Goal: Transaction & Acquisition: Purchase product/service

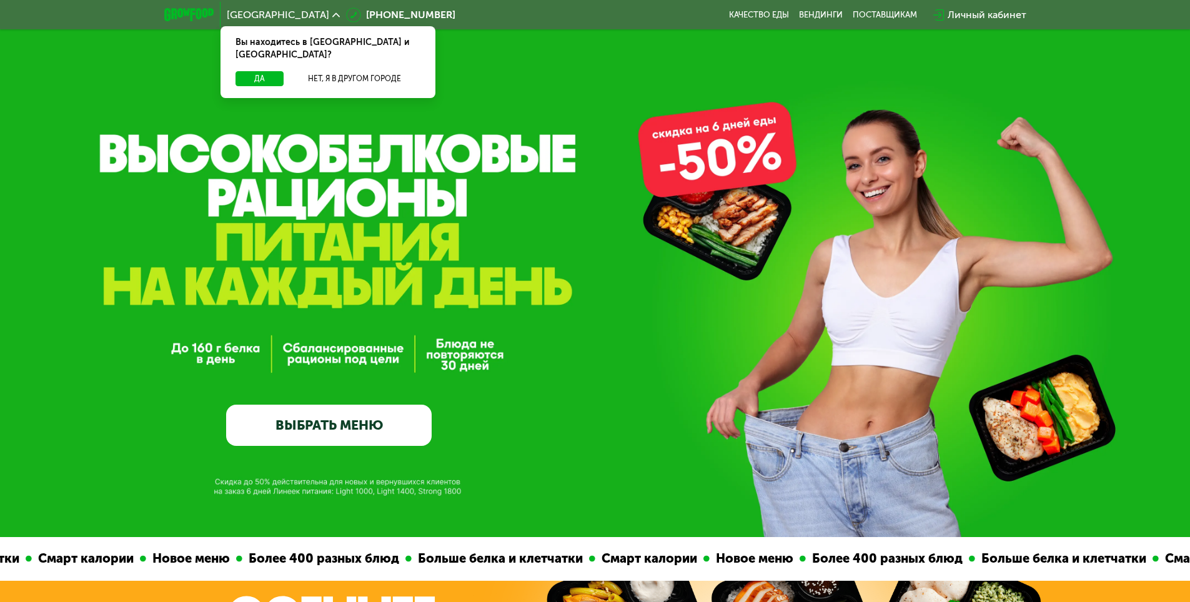
click at [356, 432] on link "ВЫБРАТЬ МЕНЮ" at bounding box center [329, 425] width 206 height 41
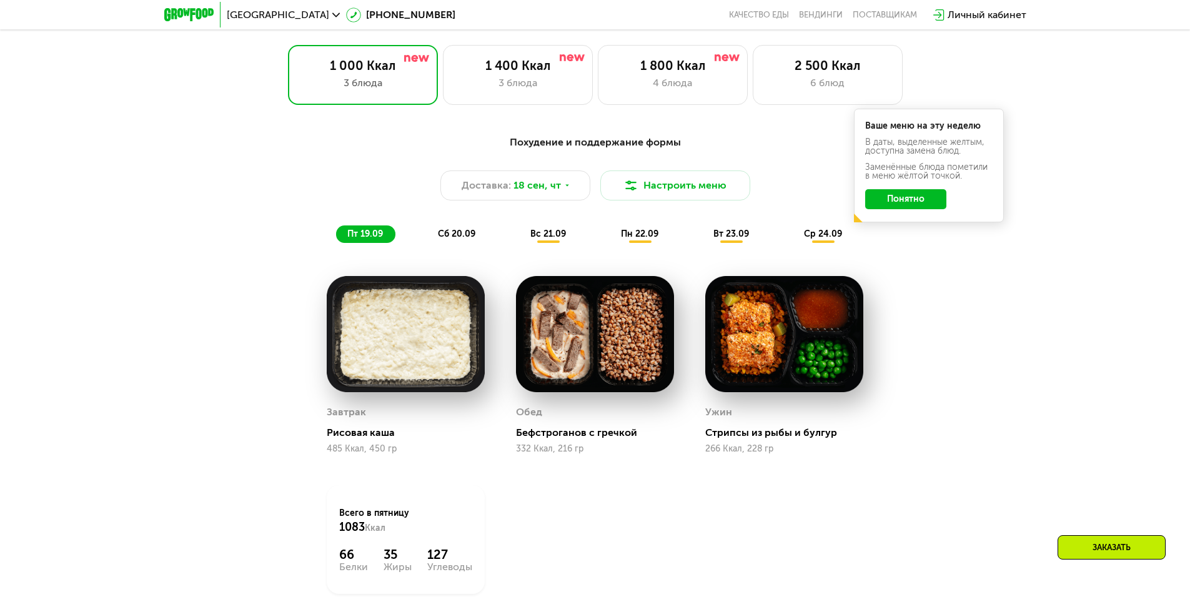
scroll to position [1000, 0]
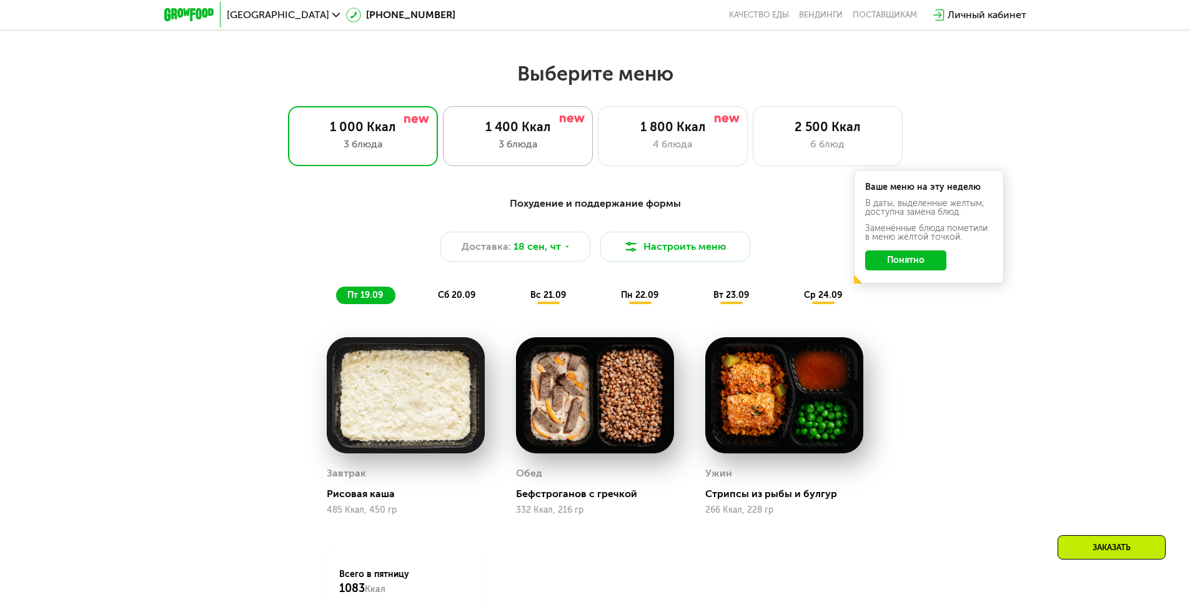
click at [514, 162] on div "1 400 Ккал 3 блюда" at bounding box center [518, 136] width 150 height 60
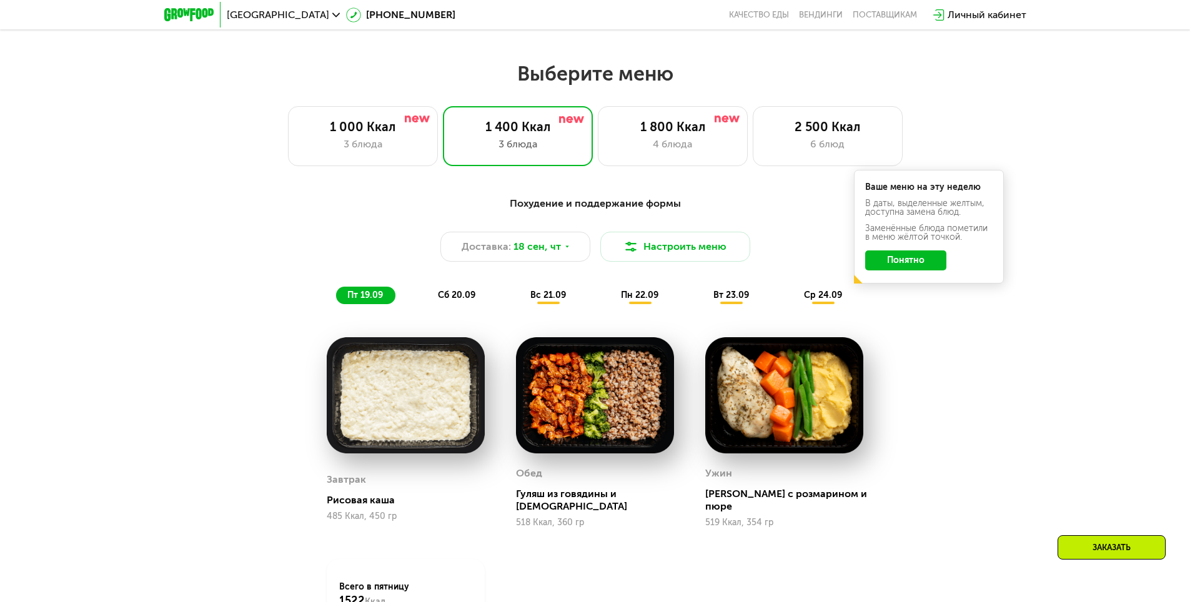
click at [897, 304] on div "Похудение и поддержание формы Доставка: 18 сен, чт Настроить меню пт 19.09 сб 2…" at bounding box center [596, 250] width 740 height 108
click at [907, 293] on div "Похудение и поддержание формы Доставка: 18 сен, чт Настроить меню пт 19.09 сб 2…" at bounding box center [596, 250] width 740 height 108
click at [912, 271] on button "Понятно" at bounding box center [905, 261] width 81 height 20
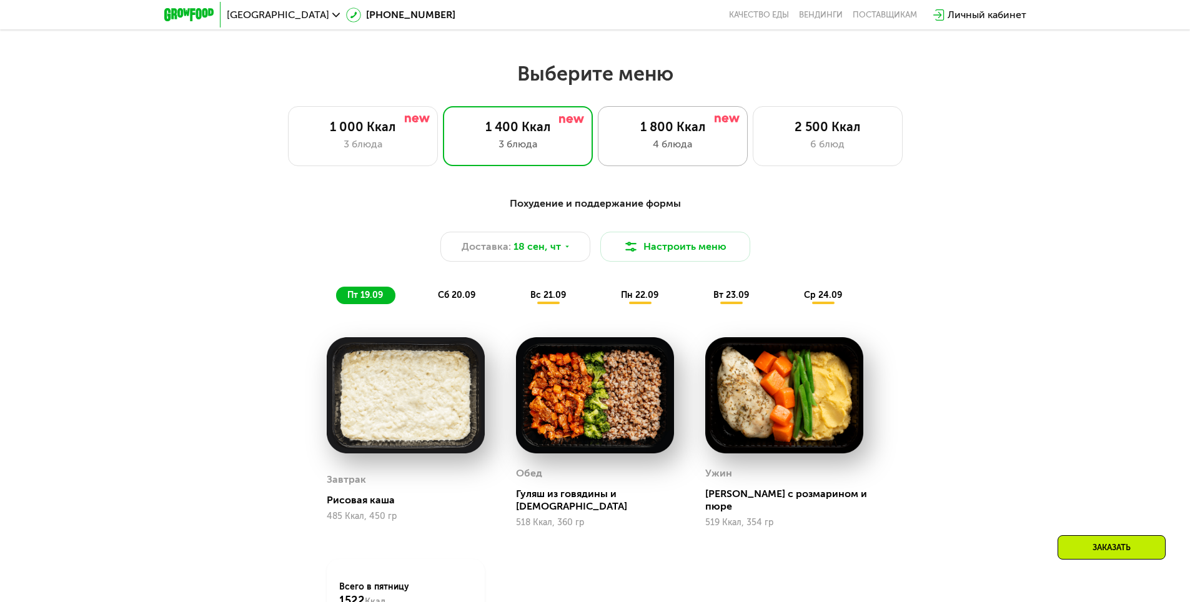
click at [645, 141] on div "4 блюда" at bounding box center [673, 144] width 124 height 15
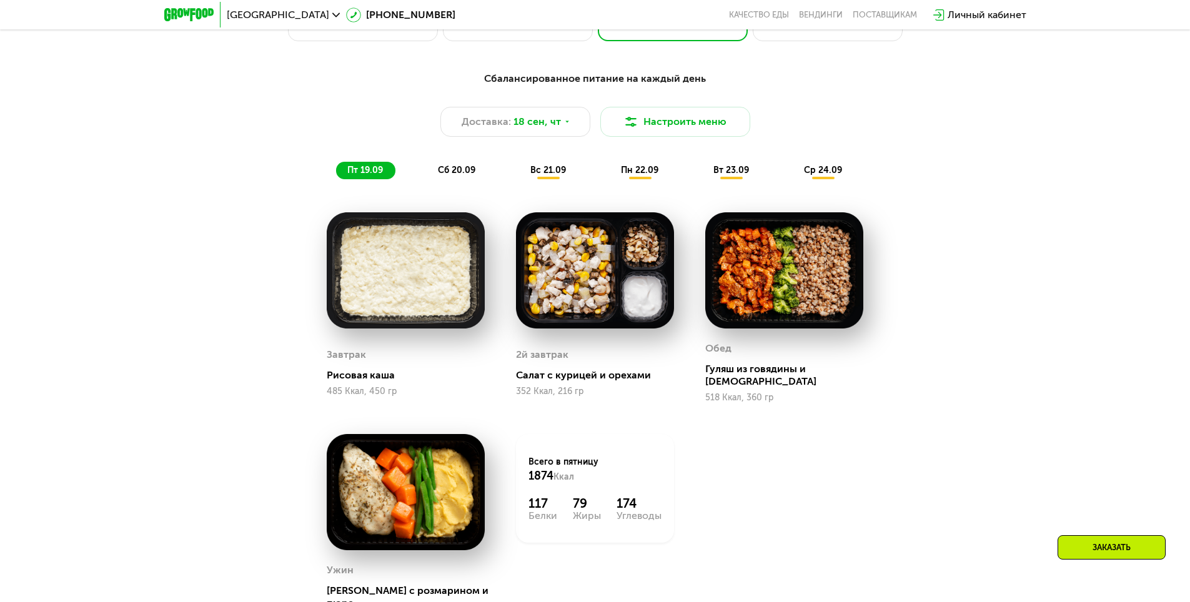
scroll to position [1062, 0]
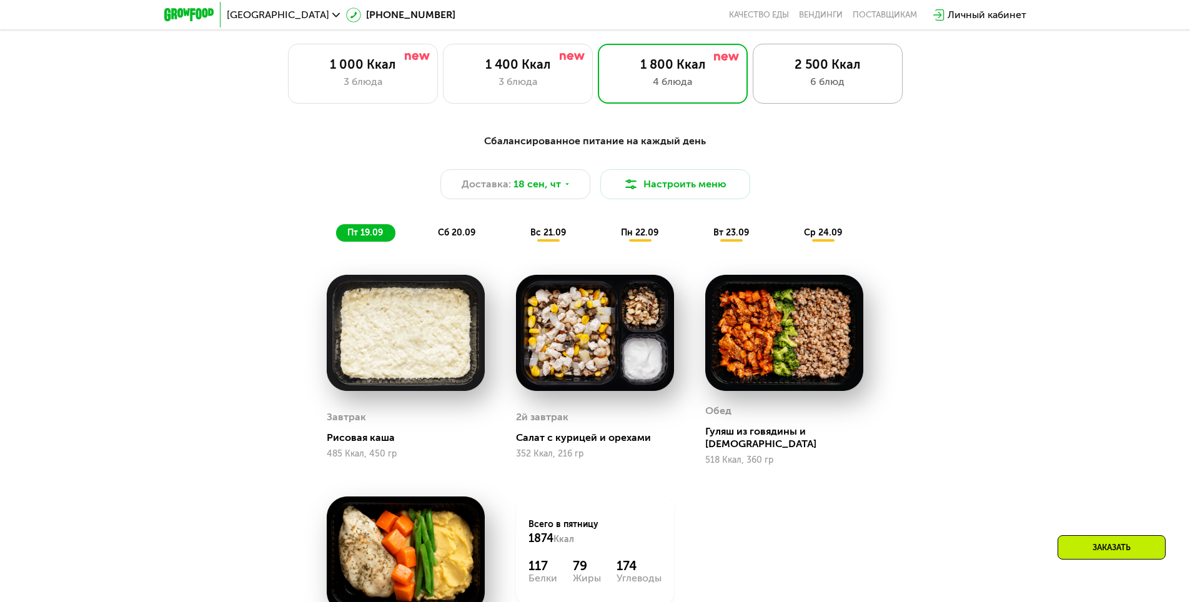
click at [842, 84] on div "6 блюд" at bounding box center [828, 81] width 124 height 15
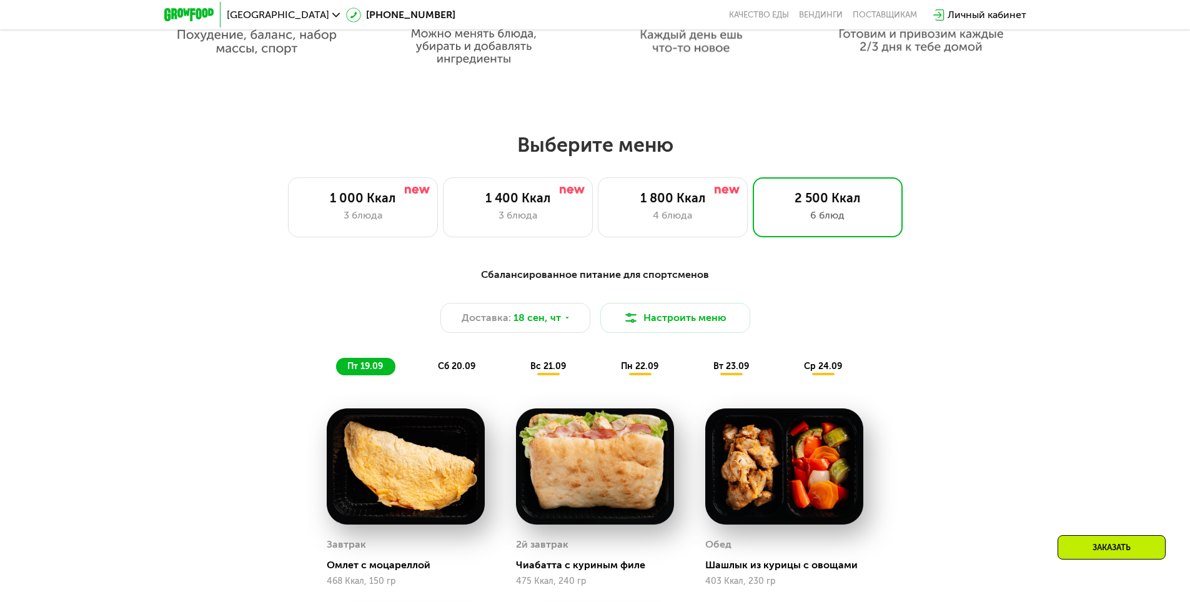
scroll to position [875, 0]
